Goal: Navigation & Orientation: Find specific page/section

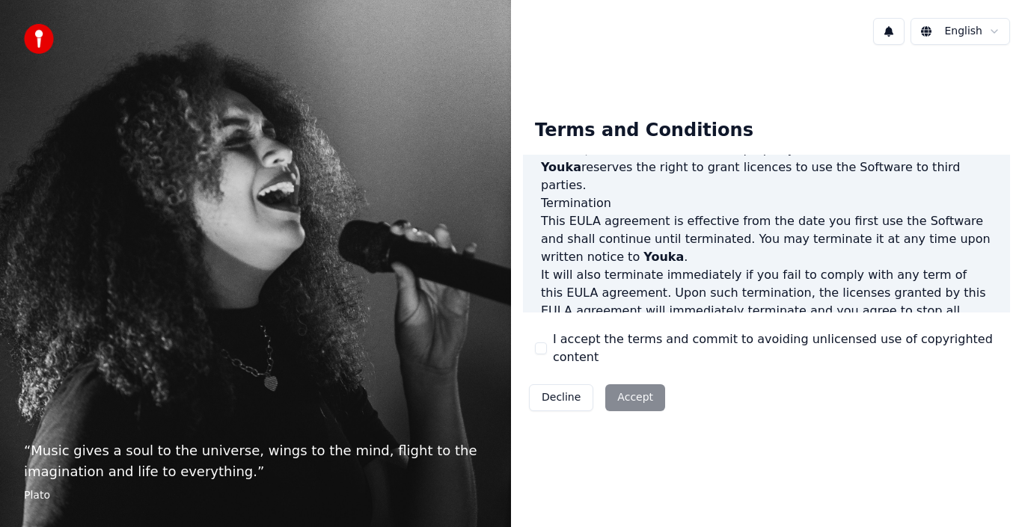
scroll to position [1026, 0]
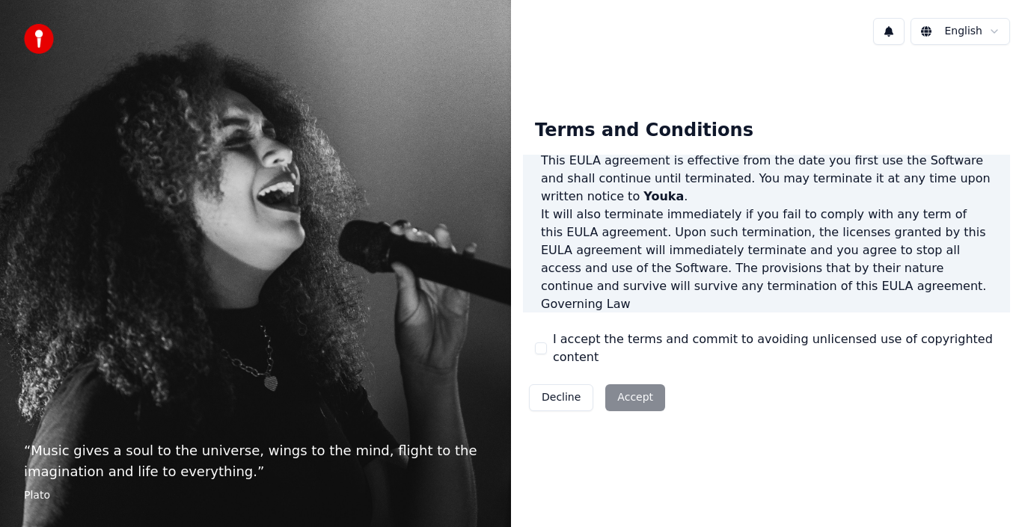
click at [622, 391] on div "Decline Accept" at bounding box center [597, 398] width 148 height 39
click at [37, 41] on img at bounding box center [39, 39] width 30 height 30
click at [622, 85] on div "Terms and Conditions End-User License Agreement (EULA) of Youka This End-User L…" at bounding box center [766, 262] width 511 height 411
click at [890, 28] on button at bounding box center [888, 31] width 31 height 27
click at [864, 64] on div "No new notifications" at bounding box center [871, 64] width 287 height 18
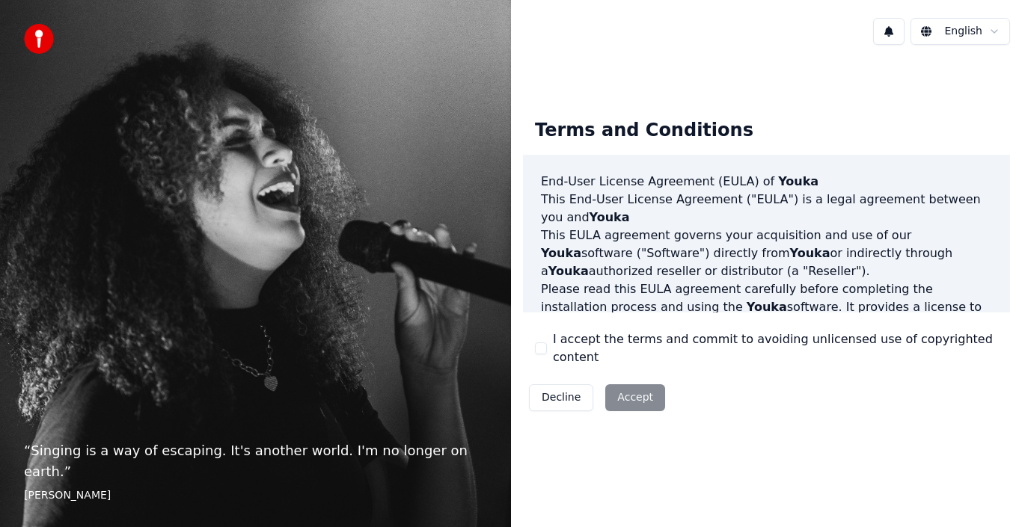
click at [630, 394] on div "Decline Accept" at bounding box center [597, 398] width 148 height 39
click at [783, 39] on div "English" at bounding box center [766, 31] width 511 height 51
